Goal: Book appointment/travel/reservation

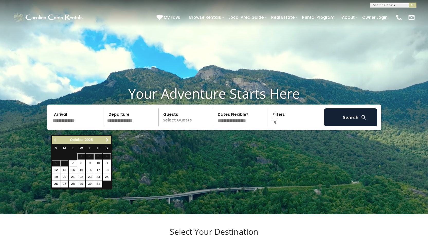
click at [107, 140] on span "Next" at bounding box center [107, 140] width 4 height 4
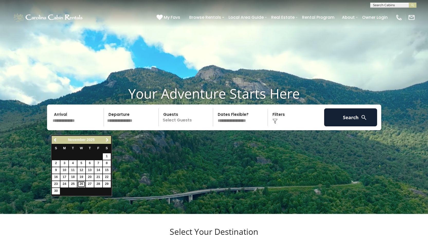
click at [82, 185] on link "26" at bounding box center [81, 184] width 8 height 6
type input "********"
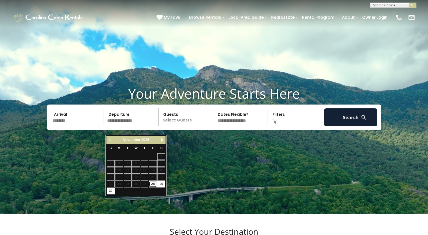
click at [153, 186] on link "28" at bounding box center [153, 184] width 8 height 6
type input "********"
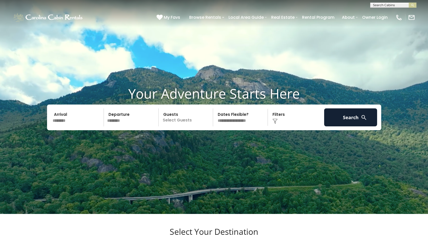
click at [193, 127] on p "Select Guests" at bounding box center [186, 118] width 53 height 18
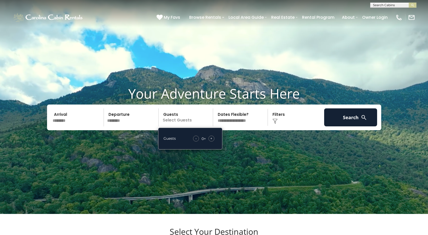
click at [210, 142] on div "+" at bounding box center [212, 139] width 6 height 6
click at [233, 158] on video at bounding box center [214, 107] width 428 height 214
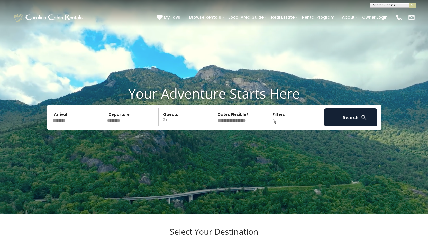
click at [241, 127] on select "**********" at bounding box center [241, 118] width 53 height 18
select select "*"
click at [215, 117] on select "**********" at bounding box center [241, 118] width 53 height 18
click at [355, 127] on button "Search" at bounding box center [350, 118] width 53 height 18
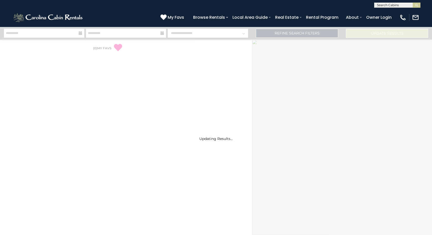
select select "*"
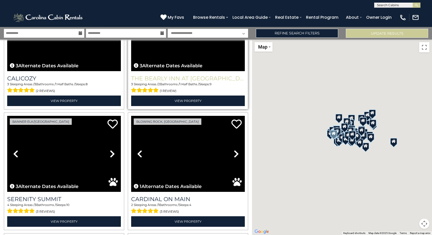
scroll to position [232, 0]
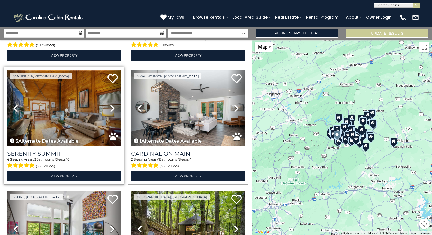
click at [81, 105] on img at bounding box center [64, 108] width 114 height 76
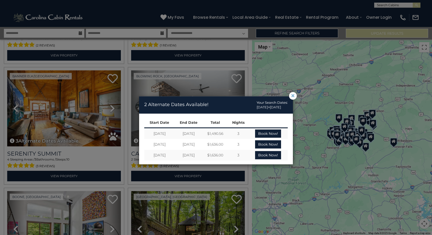
click at [295, 96] on span "×" at bounding box center [293, 96] width 5 height 0
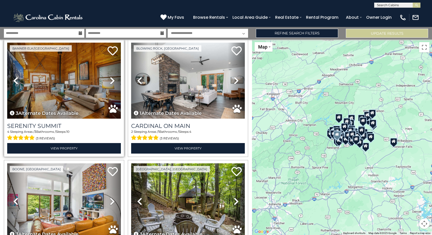
scroll to position [309, 0]
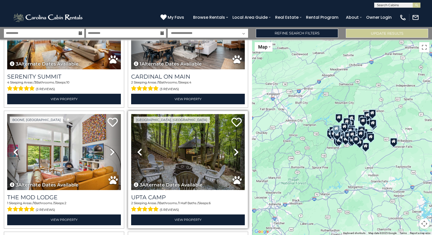
click at [170, 131] on img at bounding box center [188, 152] width 114 height 76
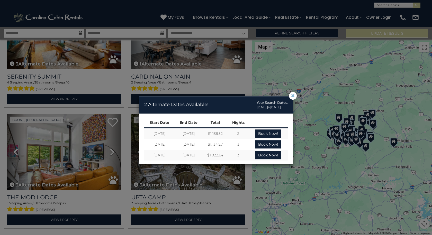
click at [295, 96] on span "×" at bounding box center [293, 96] width 5 height 0
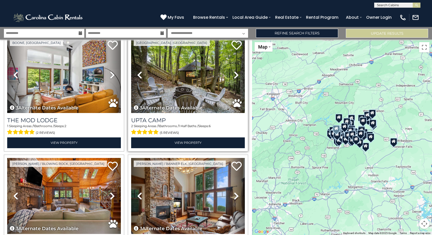
scroll to position [412, 0]
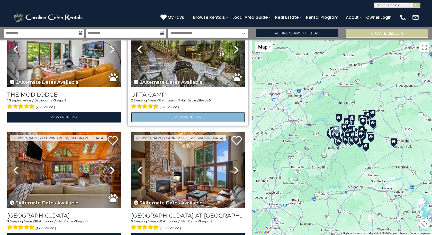
click at [182, 113] on link "View Property" at bounding box center [188, 117] width 114 height 11
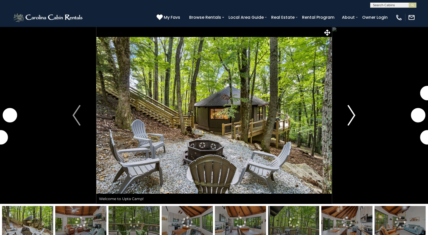
click at [353, 113] on img "Next" at bounding box center [352, 115] width 8 height 21
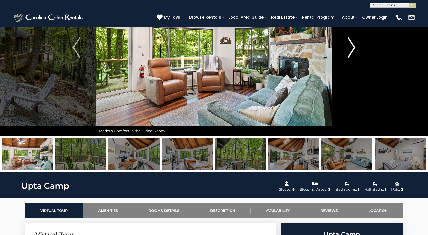
scroll to position [77, 0]
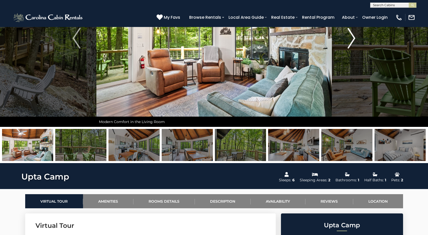
click at [353, 37] on img "Next" at bounding box center [352, 38] width 8 height 21
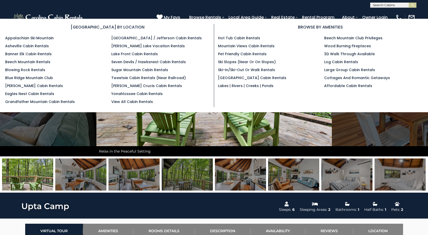
scroll to position [0, 0]
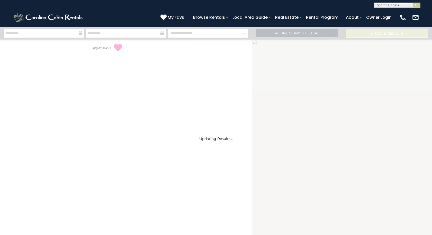
select select "*"
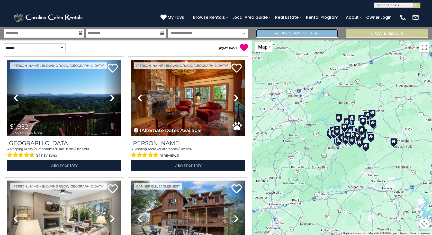
click at [283, 35] on link "Refine Search Filters" at bounding box center [297, 33] width 82 height 9
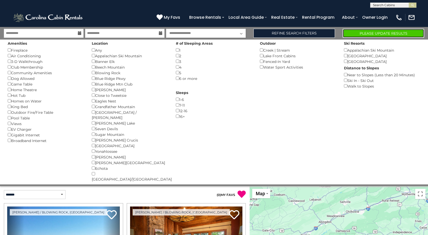
click at [369, 37] on button "Please Update Results" at bounding box center [384, 33] width 82 height 9
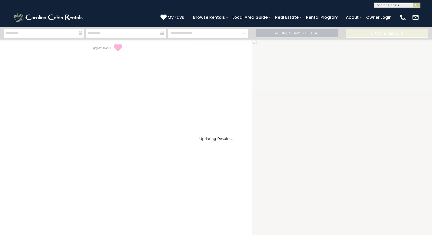
select select "*"
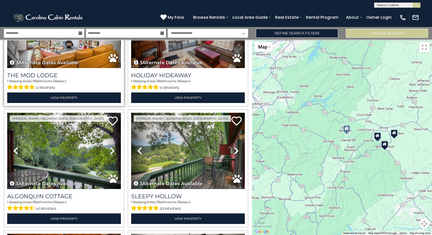
scroll to position [77, 0]
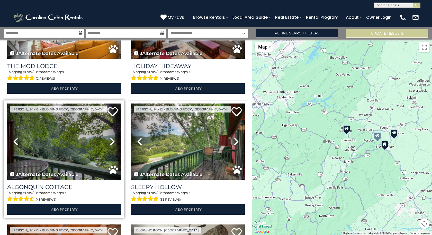
click at [50, 131] on img at bounding box center [64, 142] width 114 height 76
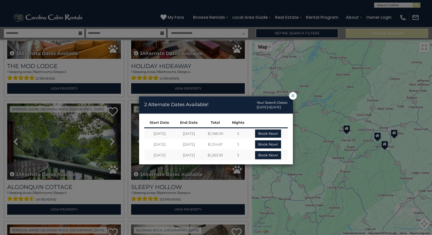
click at [294, 96] on span "×" at bounding box center [293, 96] width 5 height 0
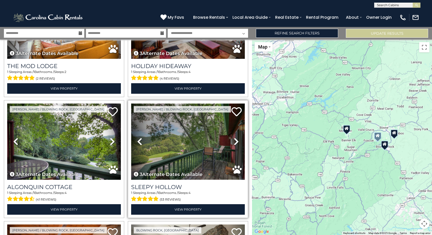
click at [178, 131] on img at bounding box center [188, 142] width 114 height 76
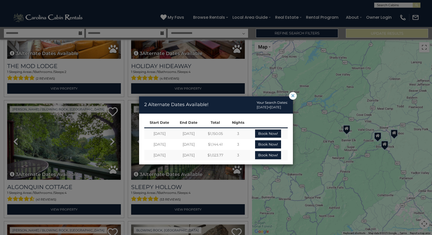
click at [291, 96] on span "×" at bounding box center [293, 96] width 5 height 0
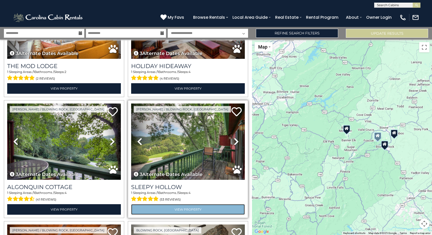
click at [185, 206] on link "View Property" at bounding box center [188, 210] width 114 height 11
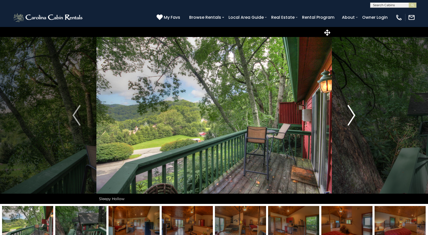
click at [351, 113] on img "Next" at bounding box center [352, 115] width 8 height 21
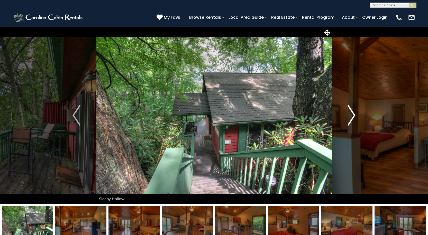
click at [351, 113] on img "Next" at bounding box center [352, 115] width 8 height 21
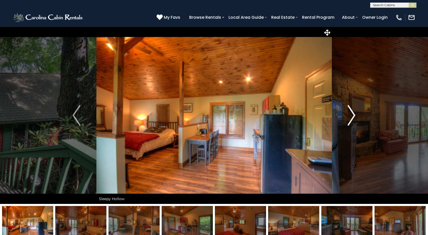
click at [351, 113] on img "Next" at bounding box center [352, 115] width 8 height 21
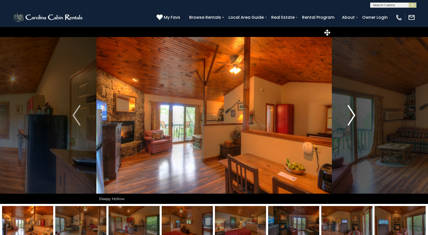
click at [351, 113] on img "Next" at bounding box center [352, 115] width 8 height 21
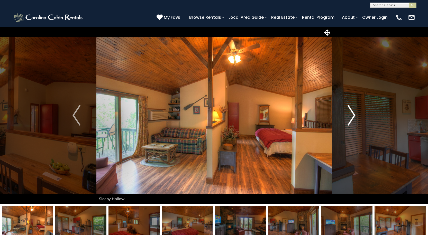
click at [351, 113] on img "Next" at bounding box center [352, 115] width 8 height 21
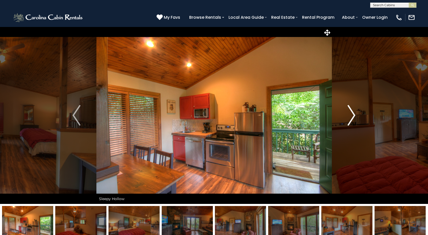
click at [351, 113] on img "Next" at bounding box center [352, 115] width 8 height 21
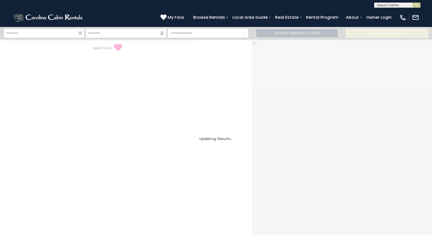
select select "*"
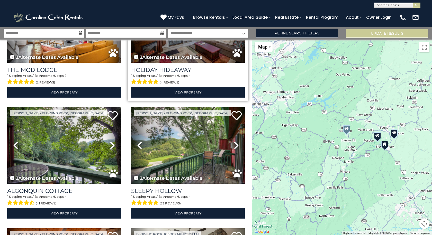
scroll to position [77, 0]
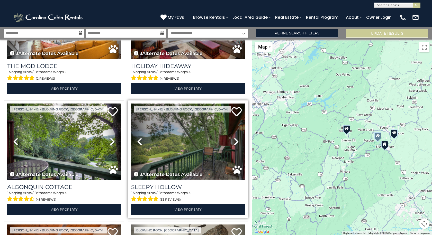
click at [169, 161] on img at bounding box center [188, 142] width 114 height 76
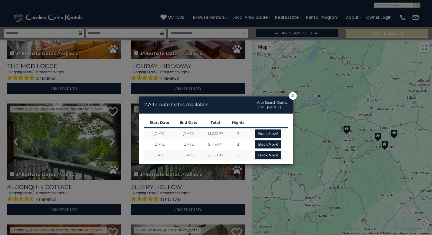
click at [292, 96] on span "×" at bounding box center [293, 96] width 5 height 0
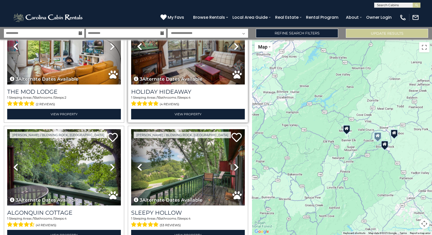
scroll to position [0, 0]
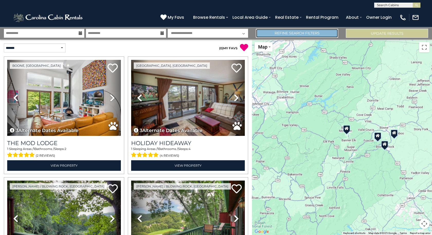
click at [320, 36] on link "Refine Search Filters" at bounding box center [297, 33] width 82 height 9
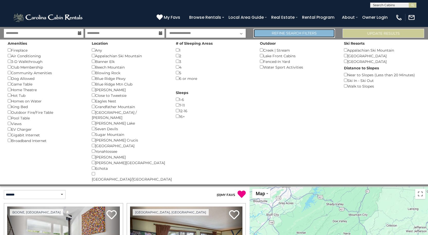
click at [316, 34] on link "Refine Search Filters" at bounding box center [295, 33] width 82 height 9
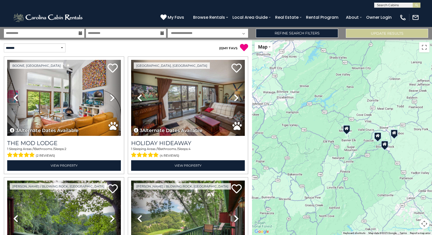
click at [81, 34] on icon at bounding box center [81, 33] width 4 height 4
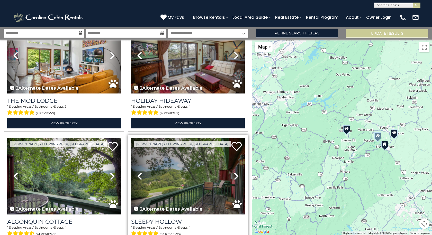
scroll to position [51, 0]
